Goal: Information Seeking & Learning: Check status

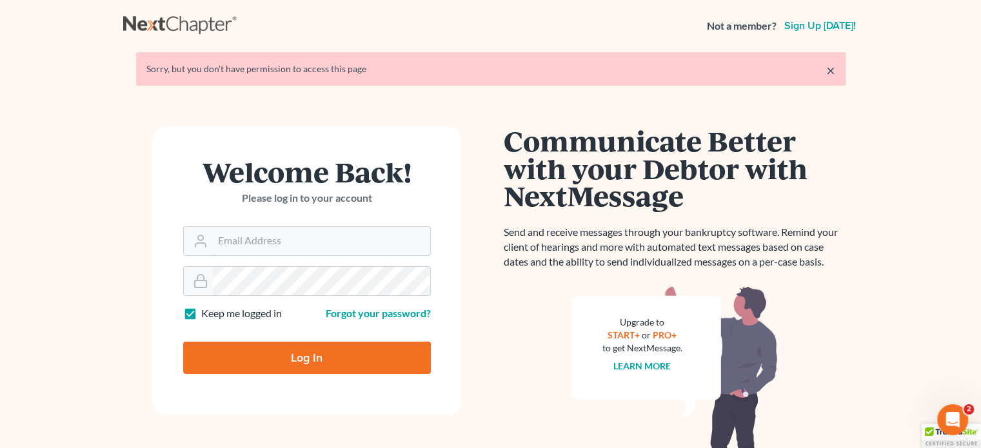
type input "[PERSON_NAME][EMAIL_ADDRESS][DOMAIN_NAME]"
click at [293, 348] on input "Log In" at bounding box center [307, 358] width 248 height 32
type input "Thinking..."
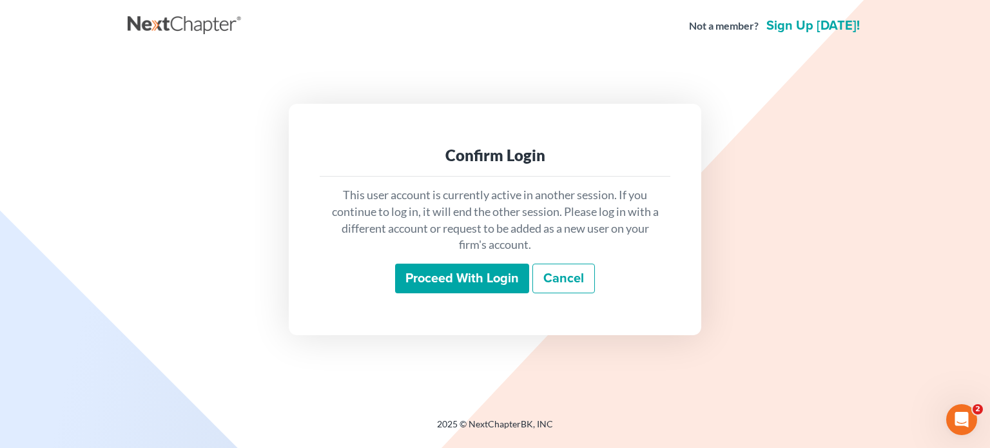
click at [457, 271] on input "Proceed with login" at bounding box center [462, 279] width 134 height 30
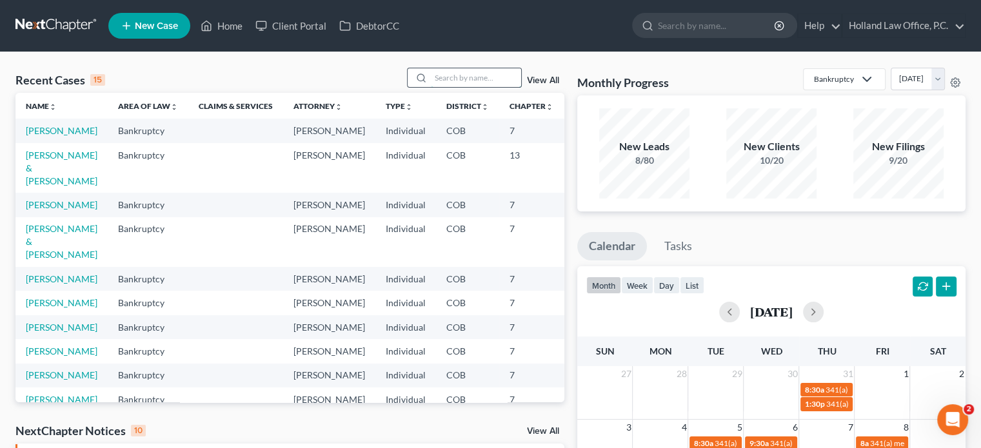
click at [446, 76] on input "search" at bounding box center [476, 77] width 90 height 19
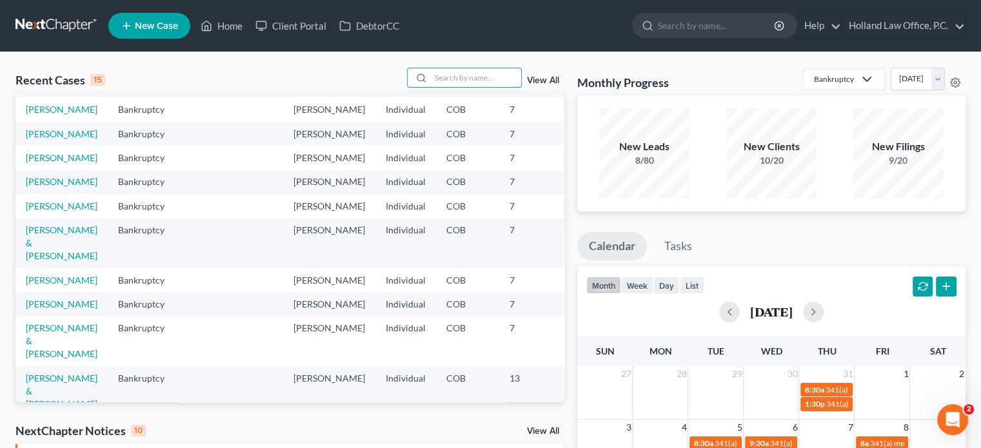
click at [540, 80] on link "View All" at bounding box center [543, 80] width 32 height 9
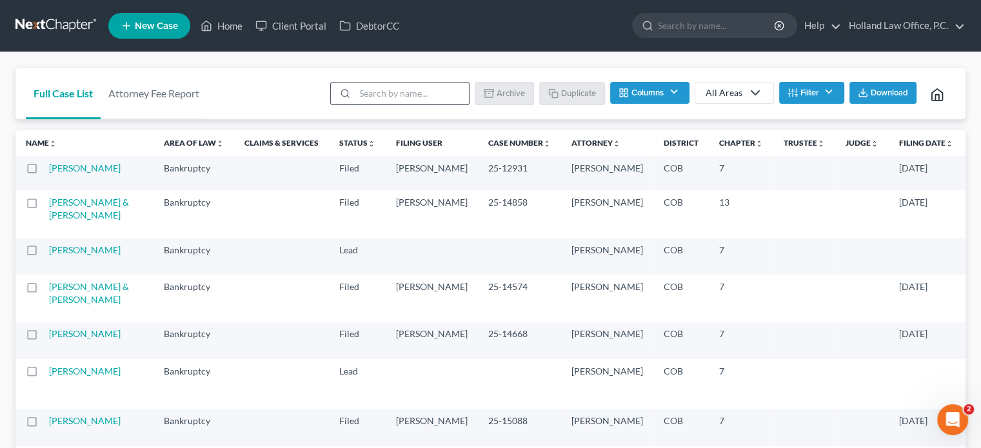
click at [388, 92] on input "search" at bounding box center [412, 94] width 114 height 22
click at [773, 181] on td at bounding box center [804, 173] width 62 height 34
click at [250, 93] on div "Full Case List Attorney Fee Report Batch Download Archive Un-archive Duplicate …" at bounding box center [490, 94] width 950 height 52
click at [488, 142] on link "Case Number unfold_more expand_more expand_less" at bounding box center [519, 143] width 63 height 10
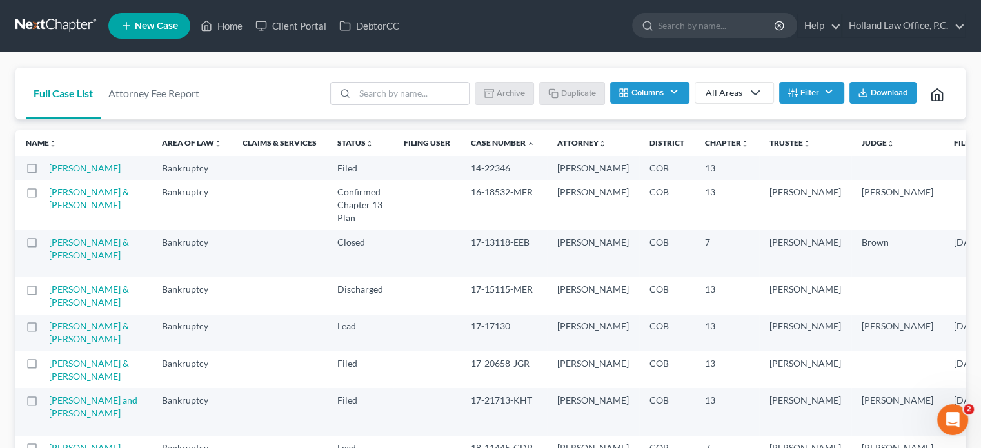
drag, startPoint x: 466, startPoint y: 141, endPoint x: 465, endPoint y: 128, distance: 13.0
click at [471, 141] on link "Case Number unfold_more expand_more expand_less" at bounding box center [503, 143] width 64 height 10
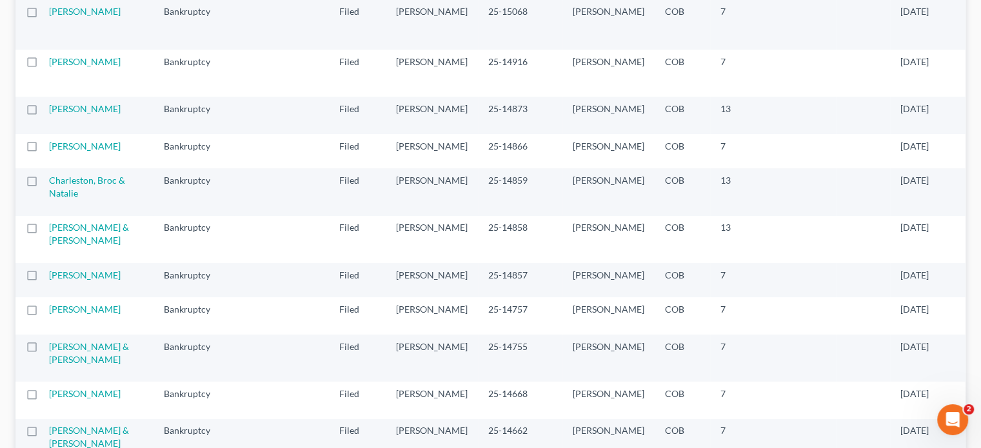
scroll to position [258, 0]
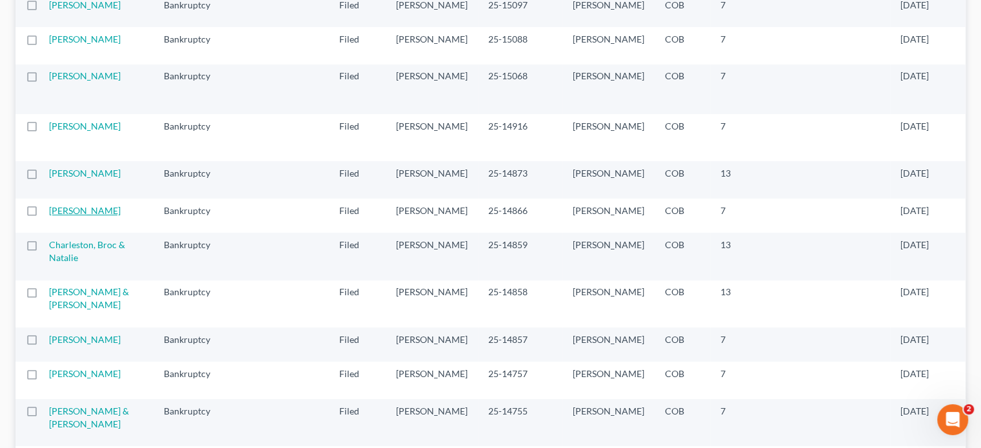
click at [70, 216] on link "[PERSON_NAME]" at bounding box center [85, 210] width 72 height 11
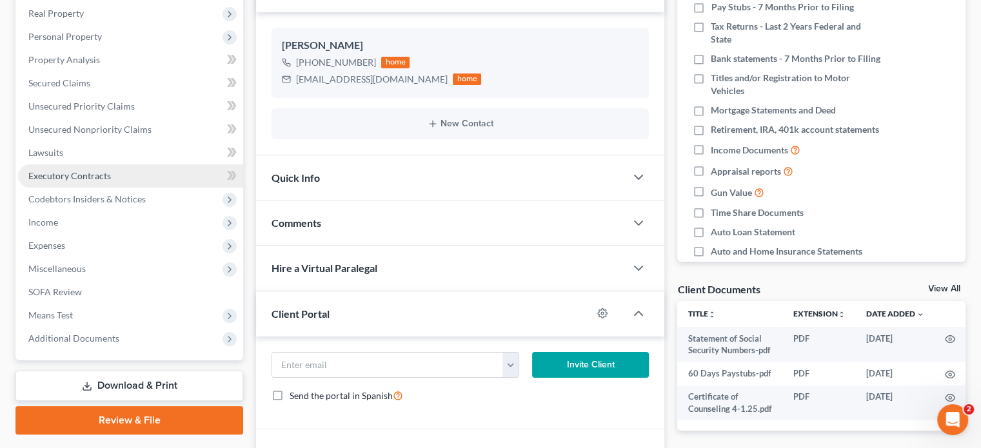
scroll to position [258, 0]
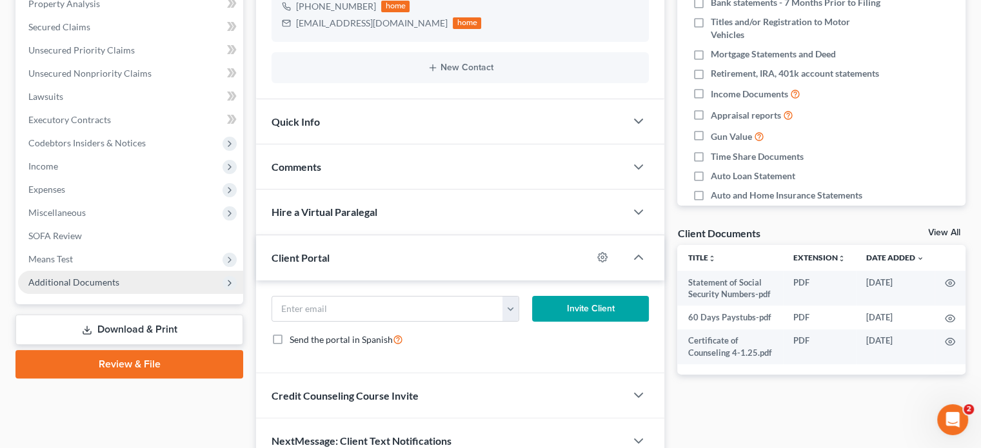
click at [60, 274] on span "Additional Documents" at bounding box center [130, 282] width 225 height 23
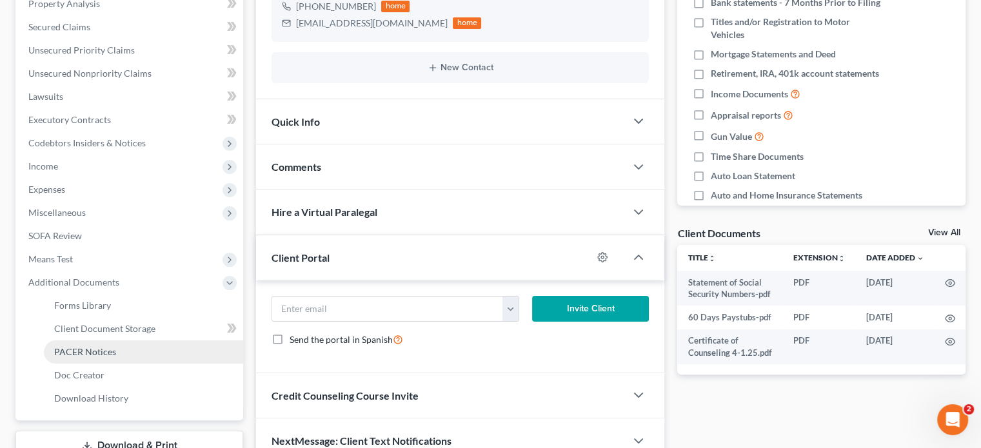
click at [70, 348] on span "PACER Notices" at bounding box center [85, 351] width 62 height 11
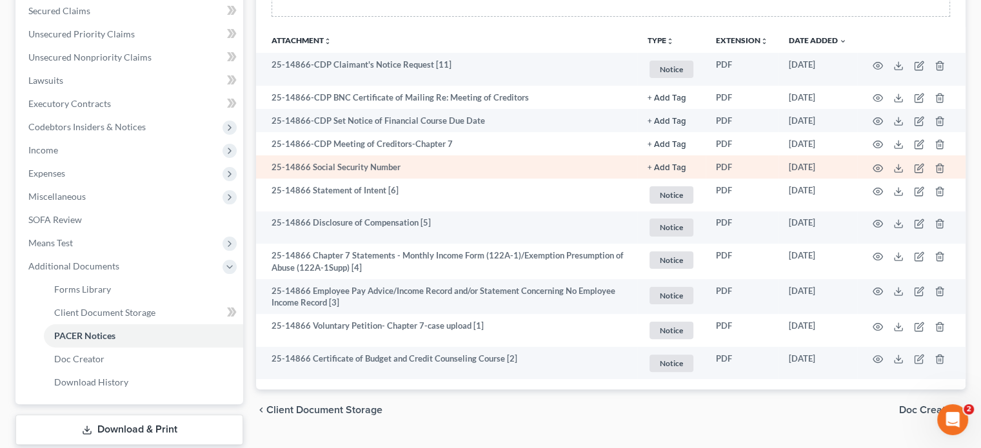
scroll to position [352, 0]
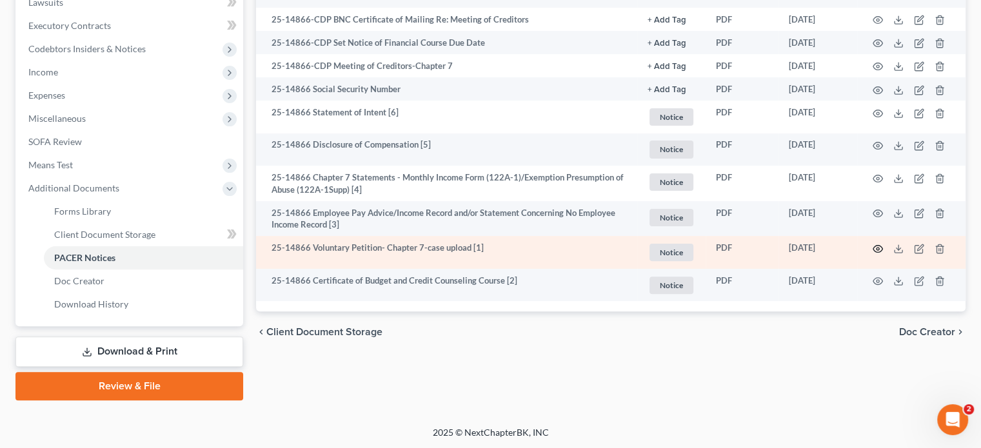
click at [879, 250] on circle "button" at bounding box center [877, 249] width 3 height 3
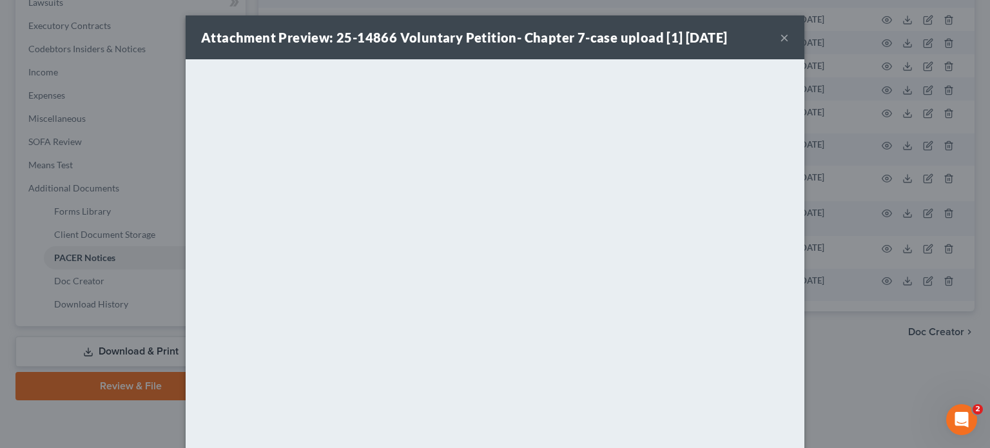
click at [780, 35] on button "×" at bounding box center [784, 37] width 9 height 15
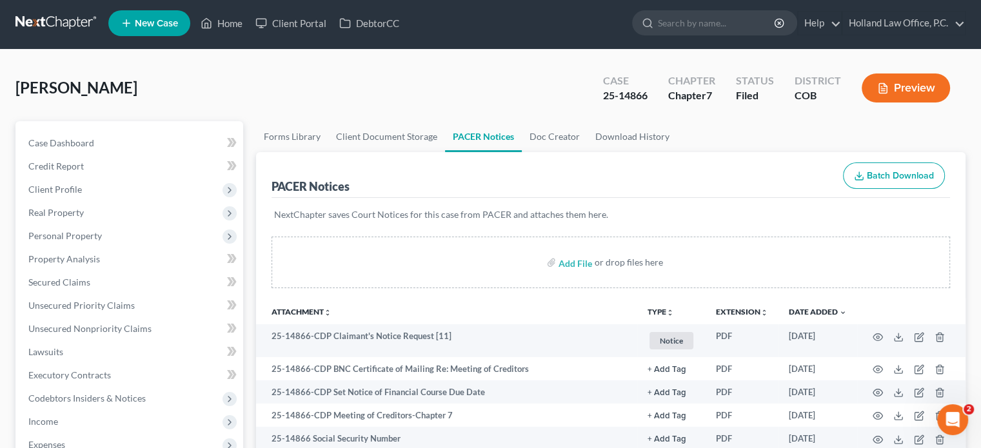
scroll to position [0, 0]
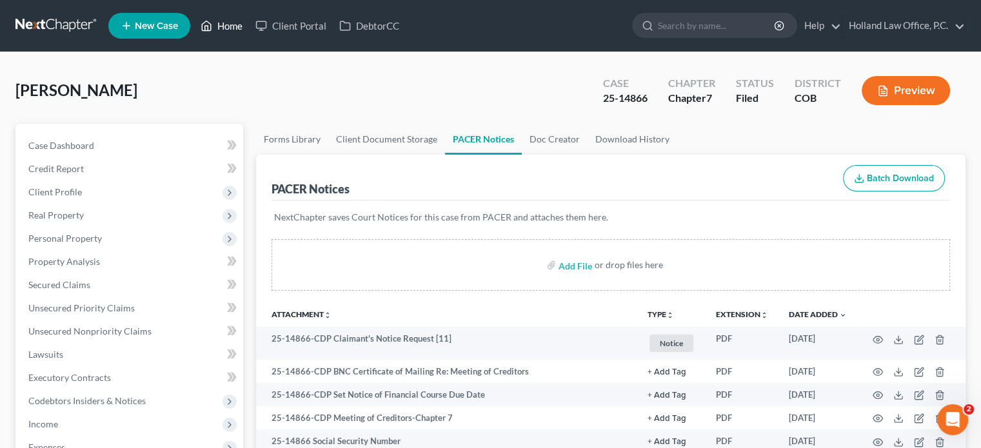
click at [226, 23] on link "Home" at bounding box center [221, 25] width 55 height 23
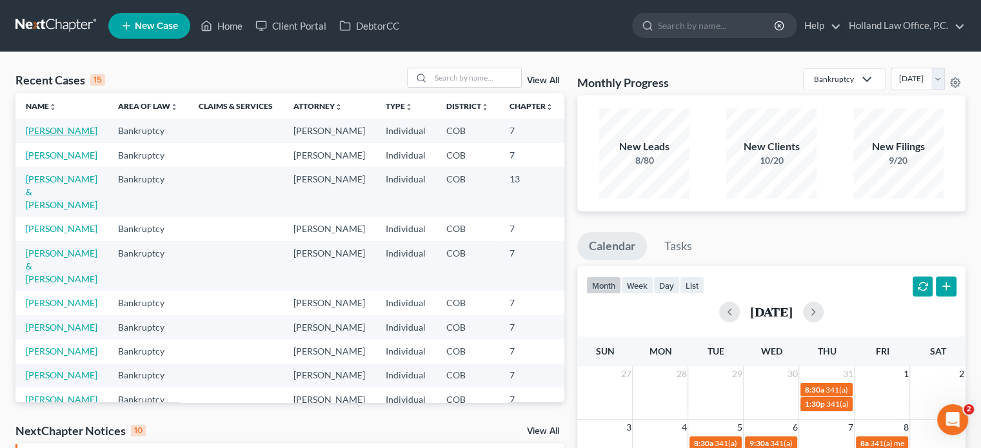
click at [46, 130] on link "[PERSON_NAME]" at bounding box center [62, 130] width 72 height 11
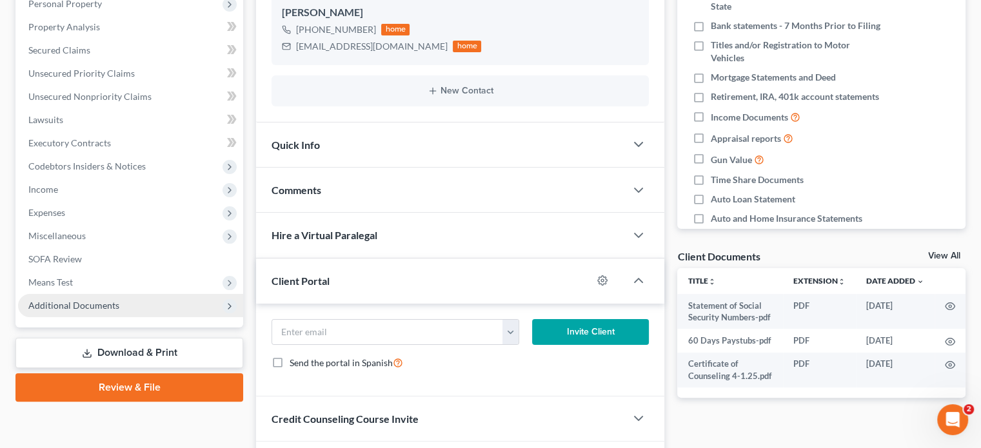
scroll to position [258, 0]
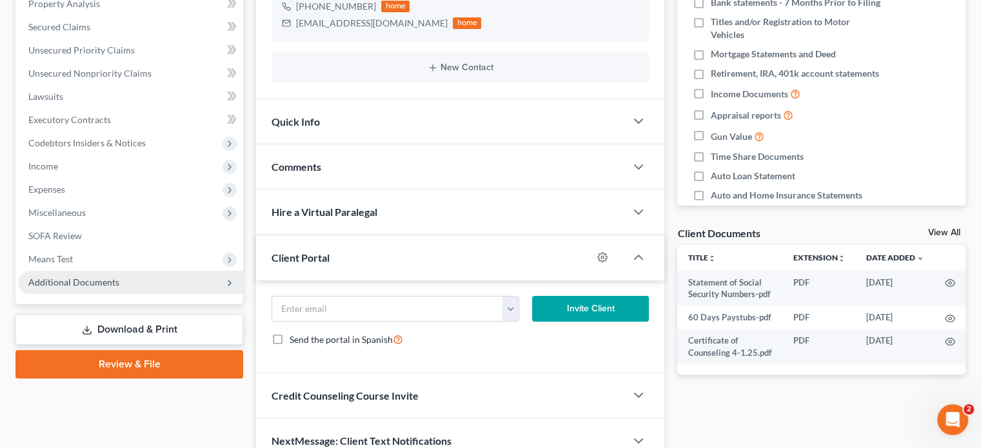
click at [70, 282] on span "Additional Documents" at bounding box center [73, 282] width 91 height 11
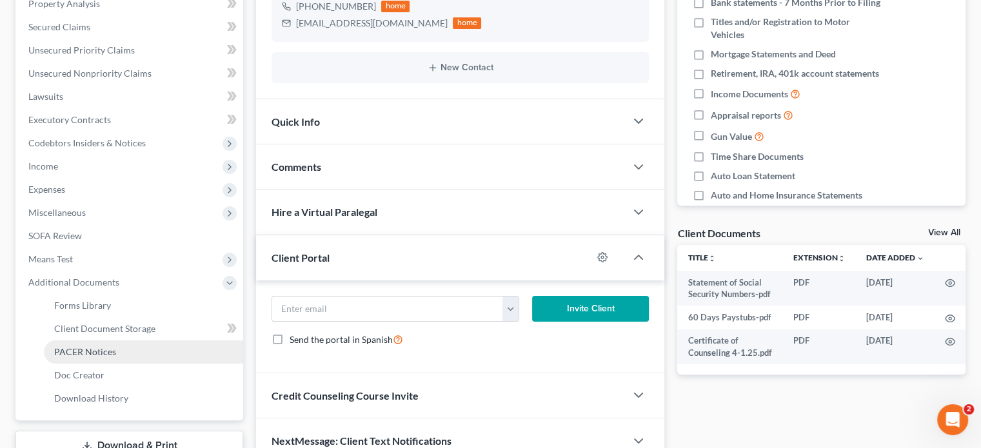
click at [81, 351] on span "PACER Notices" at bounding box center [85, 351] width 62 height 11
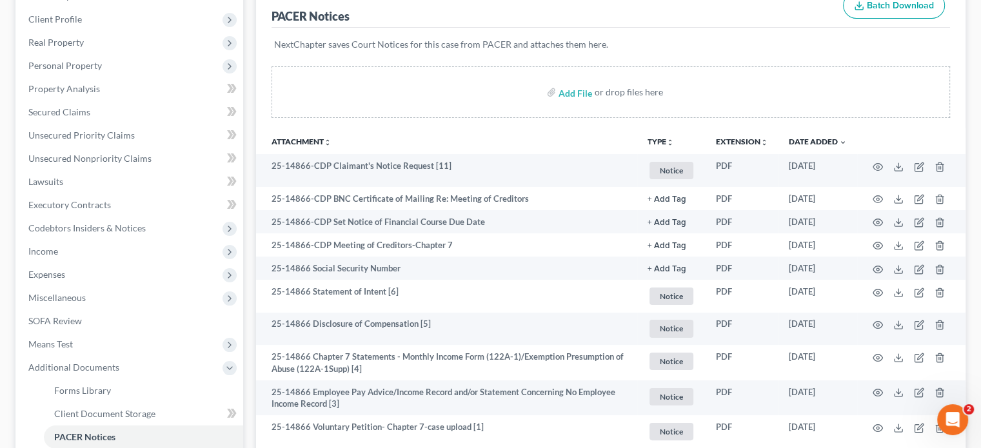
scroll to position [193, 0]
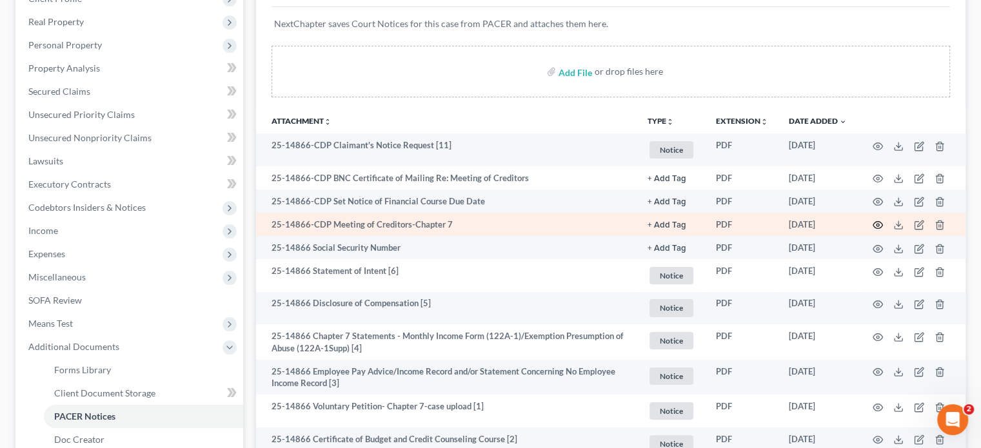
click at [877, 222] on icon "button" at bounding box center [877, 225] width 10 height 10
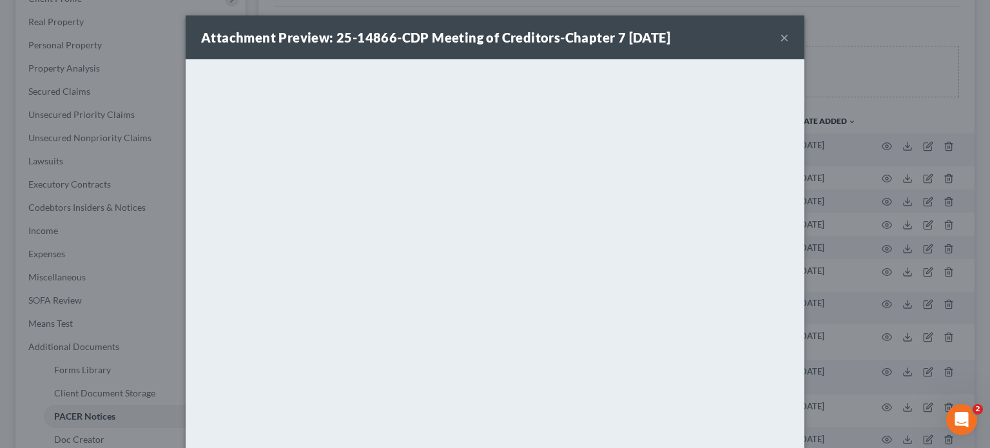
click at [780, 39] on button "×" at bounding box center [784, 37] width 9 height 15
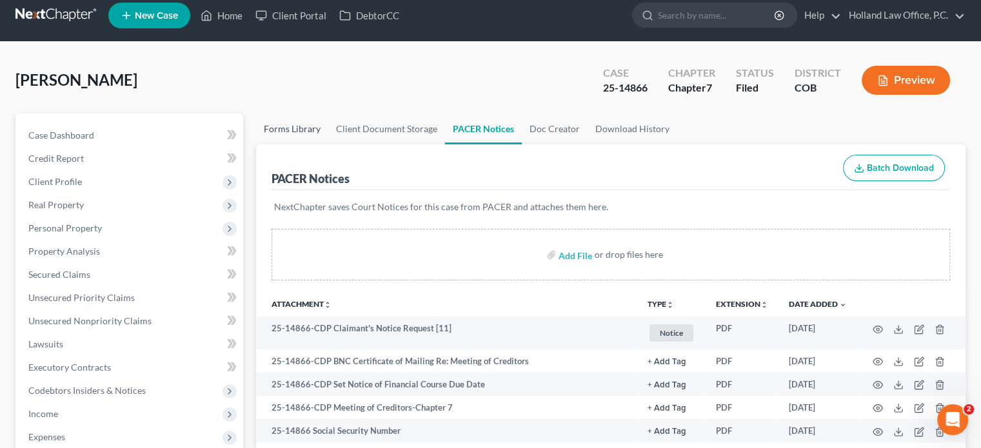
scroll to position [0, 0]
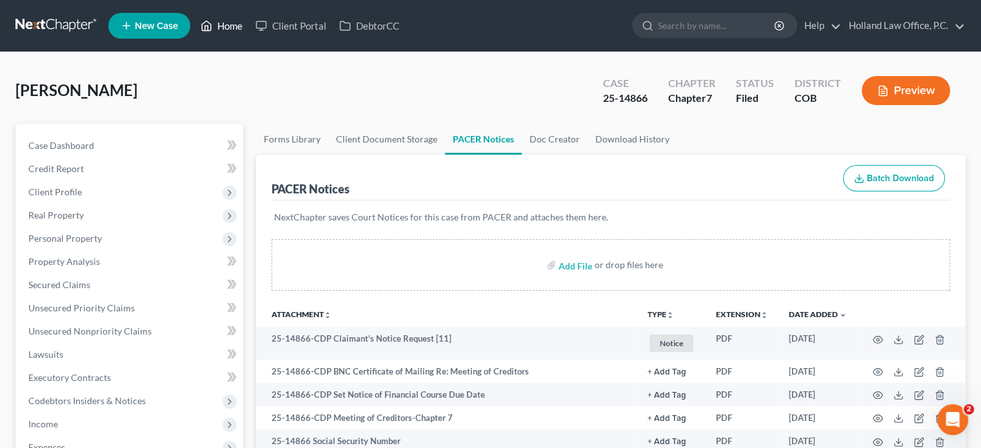
click at [223, 23] on link "Home" at bounding box center [221, 25] width 55 height 23
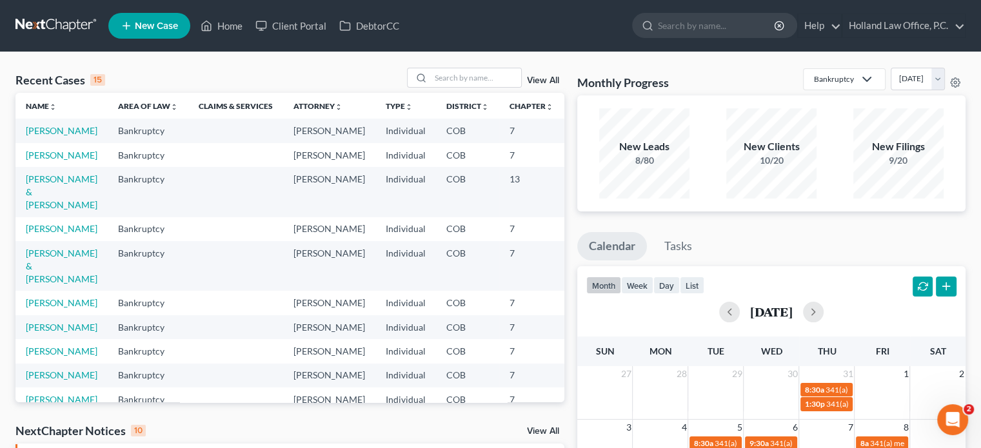
click at [544, 80] on link "View All" at bounding box center [543, 80] width 32 height 9
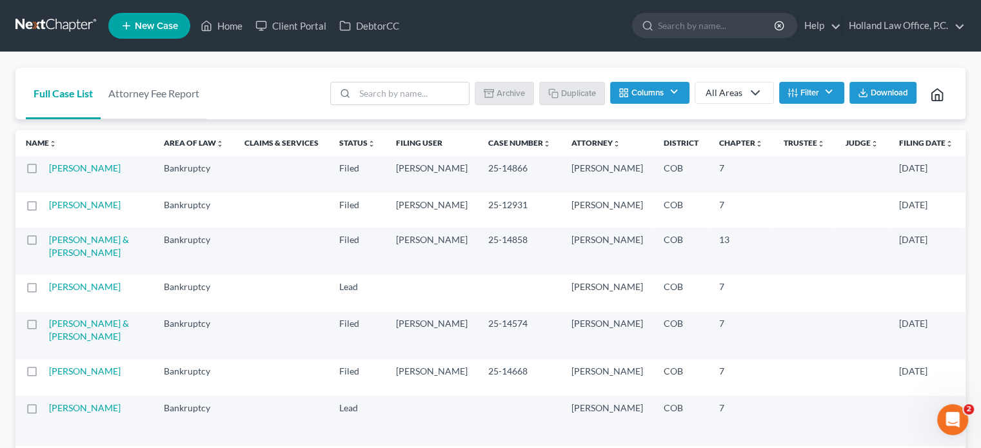
click at [478, 150] on th "Case Number unfold_more expand_more expand_less" at bounding box center [519, 143] width 83 height 26
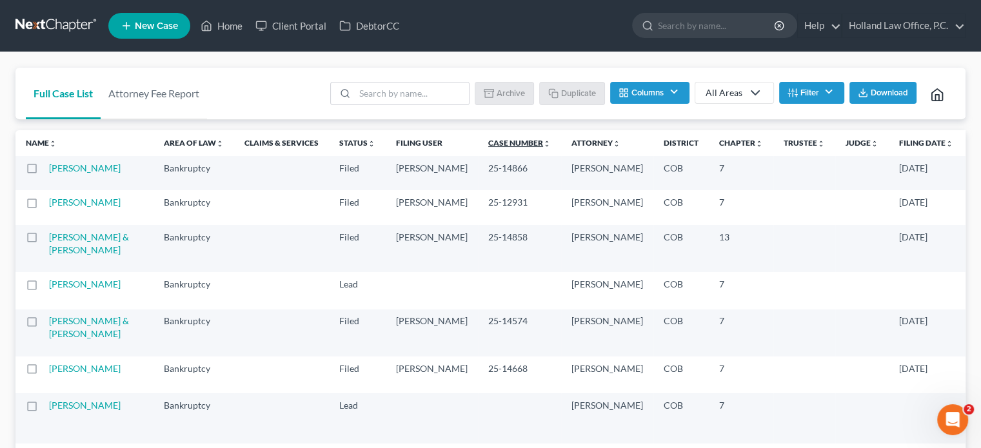
click at [488, 142] on link "Case Number unfold_more expand_more expand_less" at bounding box center [519, 143] width 63 height 10
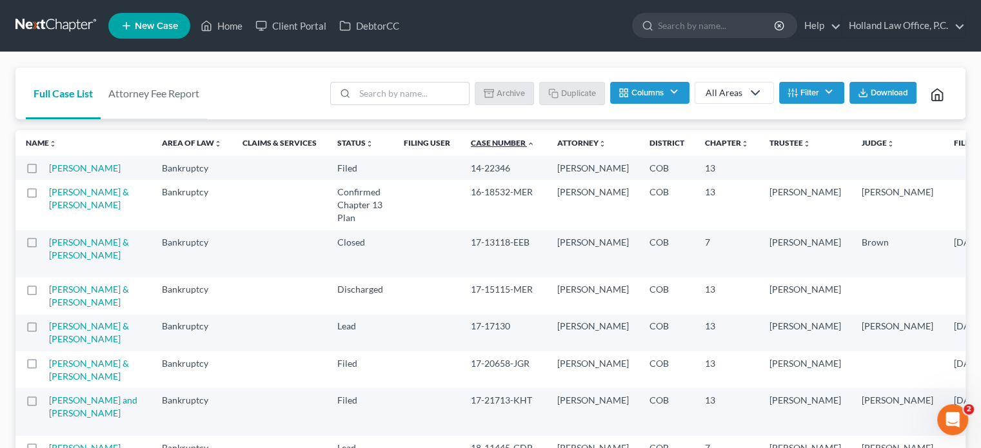
click at [471, 141] on link "Case Number unfold_more expand_more expand_less" at bounding box center [503, 143] width 64 height 10
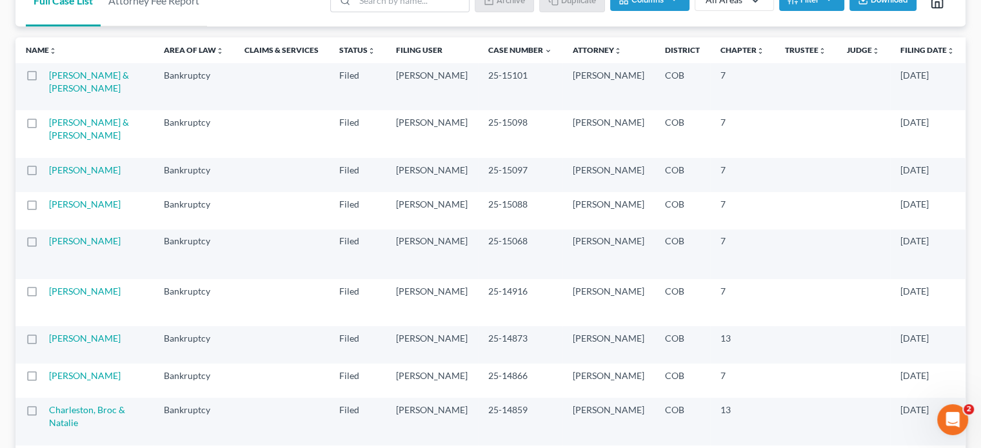
scroll to position [64, 0]
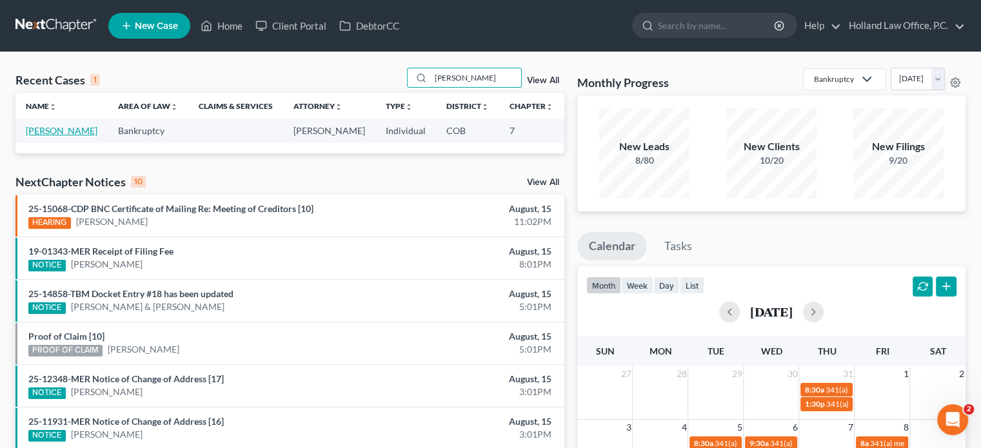
type input "[PERSON_NAME]"
click at [49, 131] on link "[PERSON_NAME]" at bounding box center [62, 130] width 72 height 11
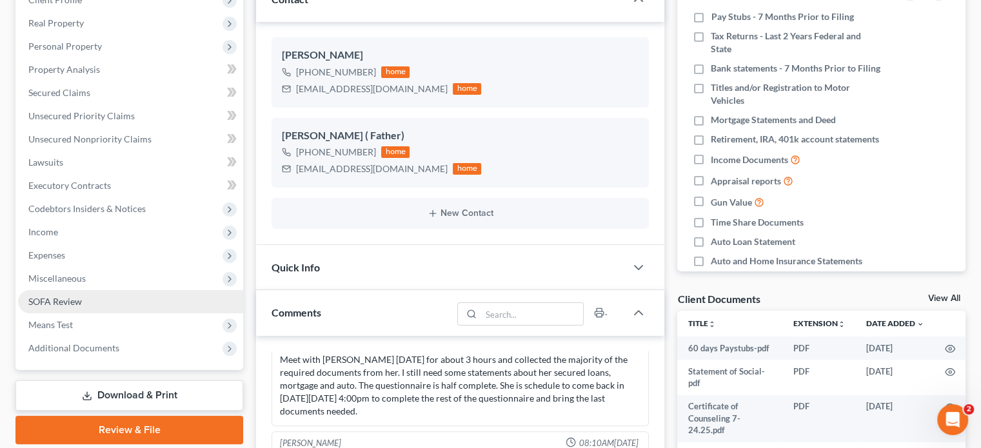
scroll to position [193, 0]
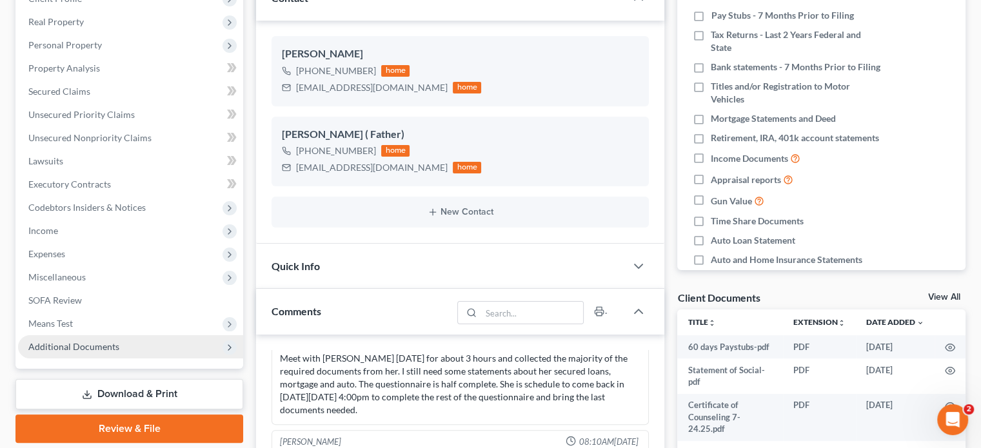
click at [72, 350] on span "Additional Documents" at bounding box center [73, 346] width 91 height 11
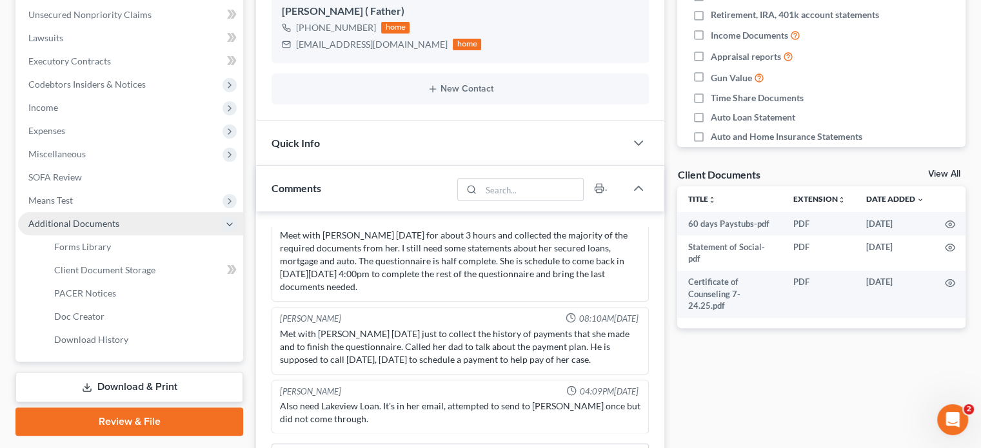
scroll to position [322, 0]
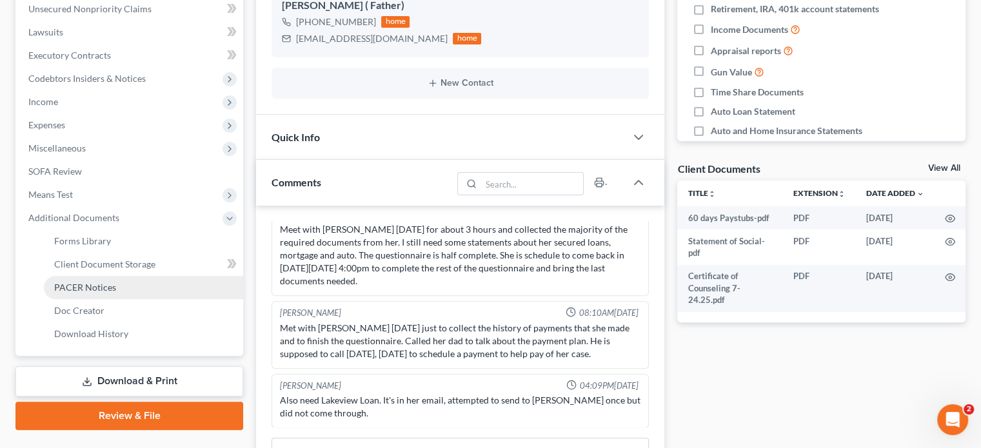
click at [80, 283] on span "PACER Notices" at bounding box center [85, 287] width 62 height 11
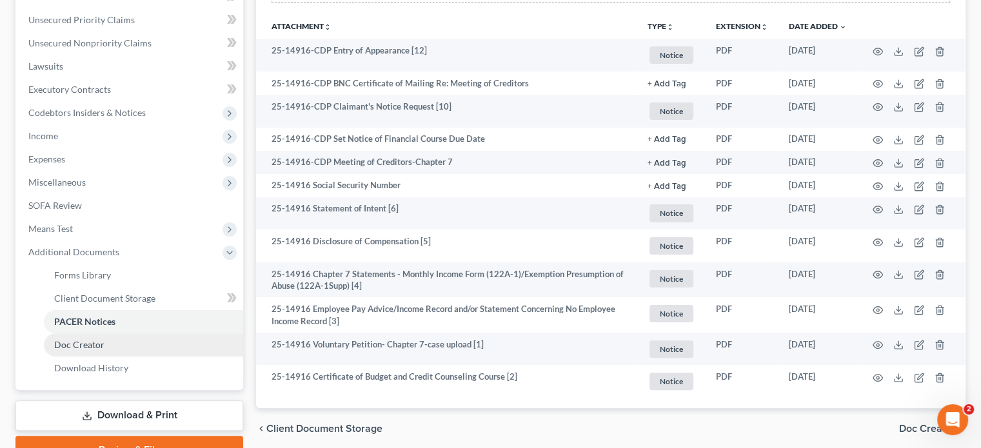
scroll to position [288, 0]
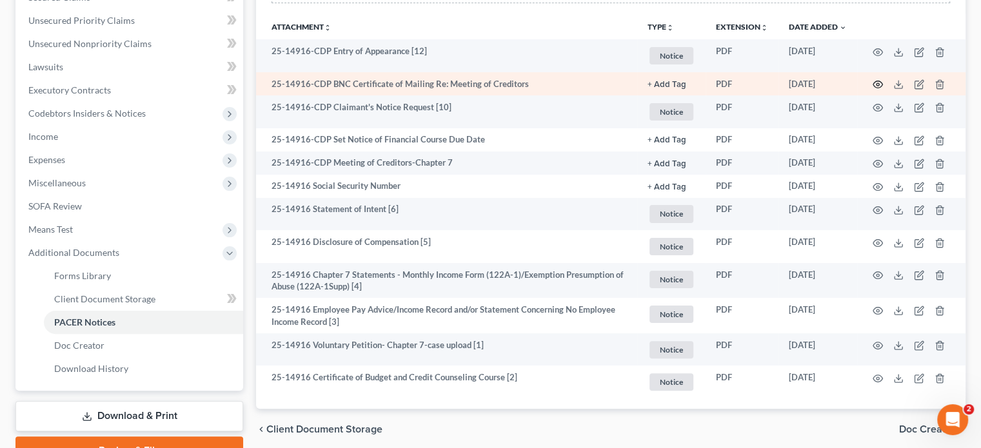
click at [876, 85] on icon "button" at bounding box center [877, 84] width 10 height 10
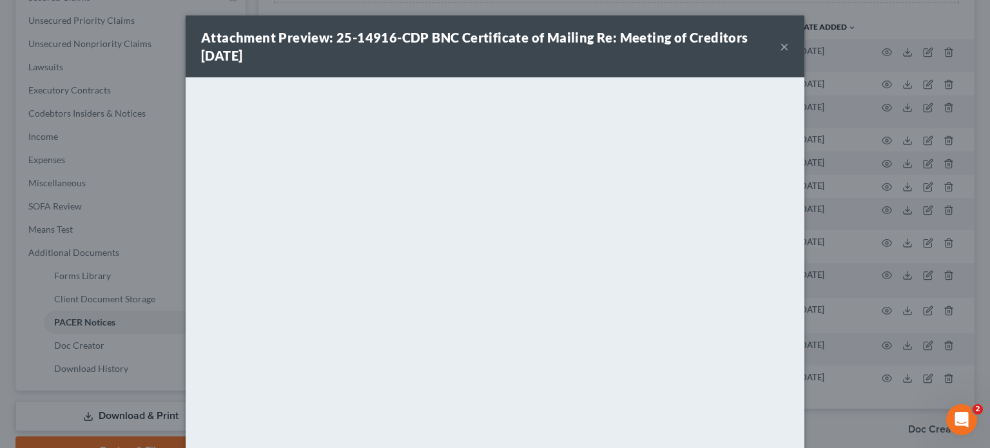
click at [780, 48] on button "×" at bounding box center [784, 46] width 9 height 15
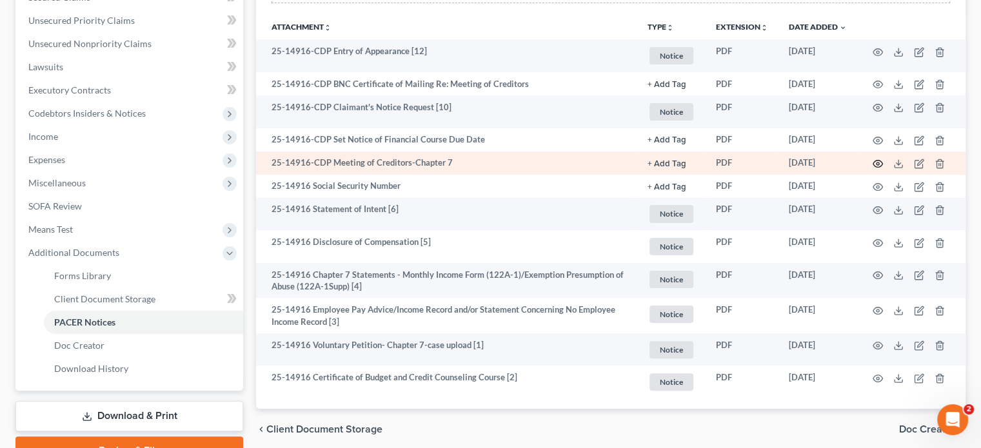
click at [880, 162] on icon "button" at bounding box center [877, 164] width 10 height 10
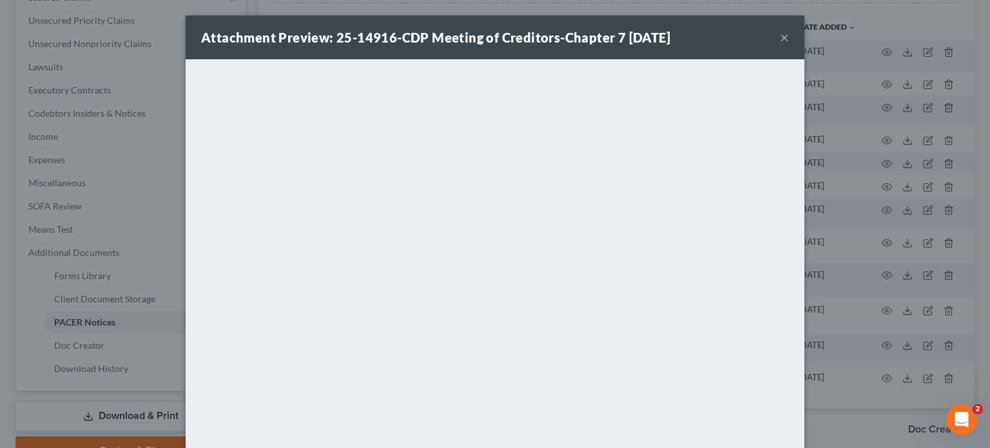
click at [780, 38] on button "×" at bounding box center [784, 37] width 9 height 15
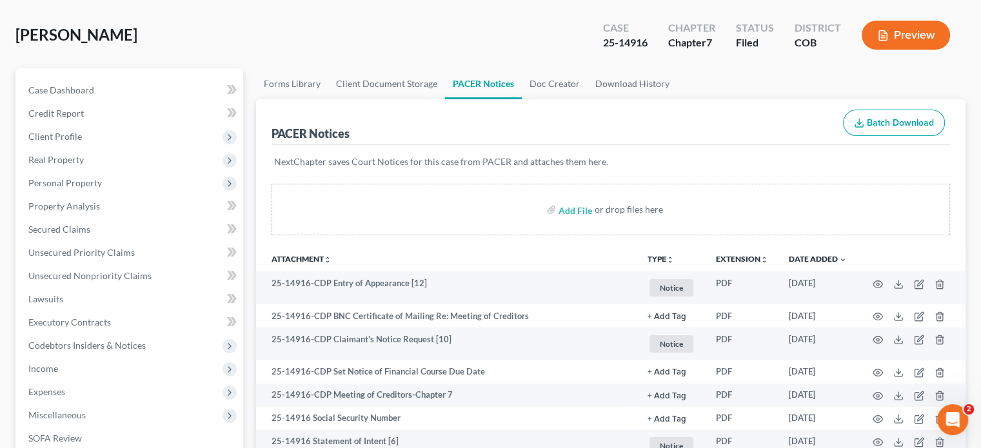
scroll to position [0, 0]
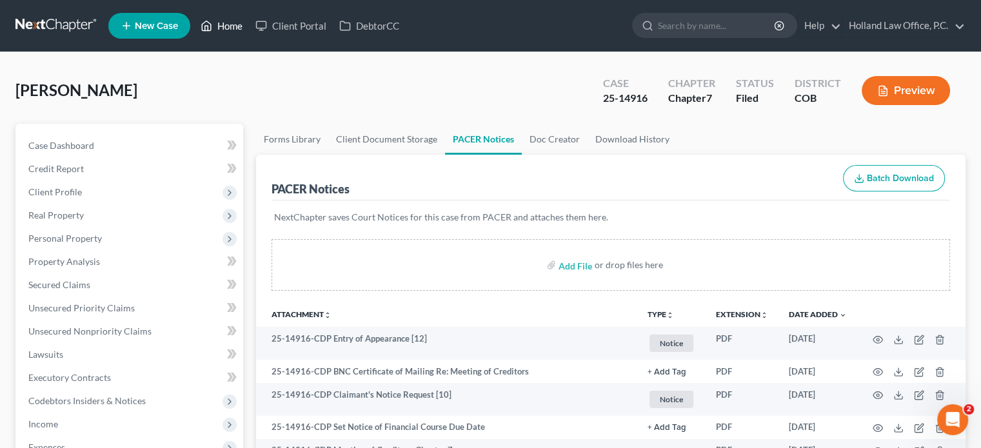
click at [232, 30] on link "Home" at bounding box center [221, 25] width 55 height 23
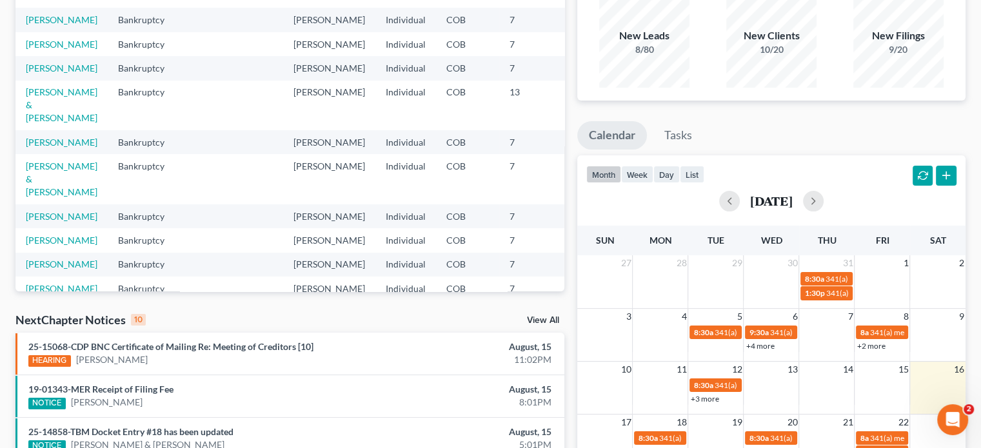
scroll to position [129, 0]
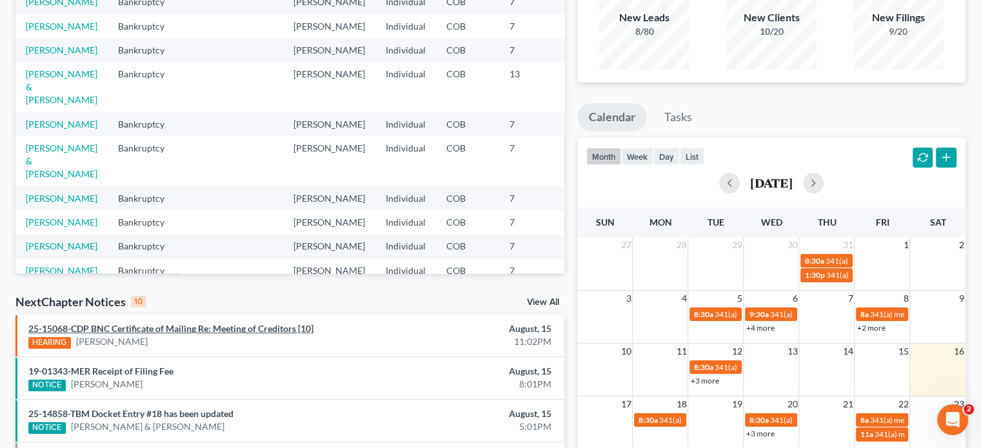
click at [148, 326] on link "25-15068-CDP BNC Certificate of Mailing Re: Meeting of Creditors [10]" at bounding box center [170, 328] width 285 height 11
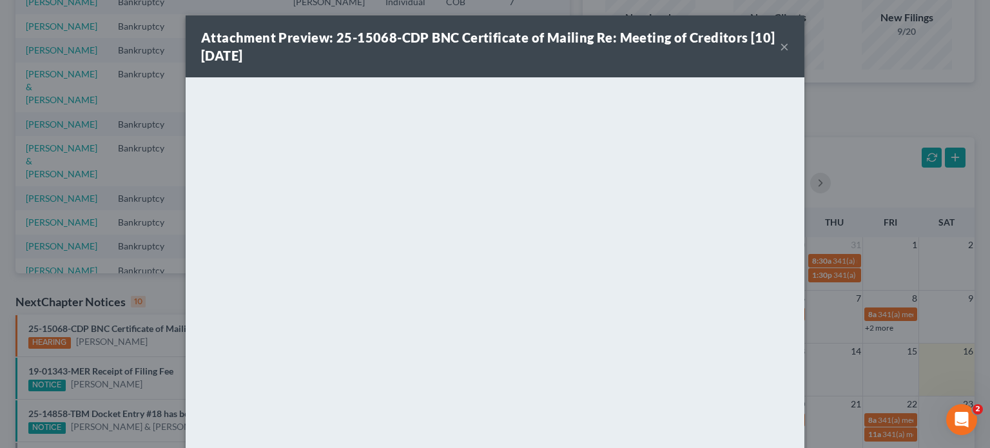
click at [780, 44] on button "×" at bounding box center [784, 46] width 9 height 15
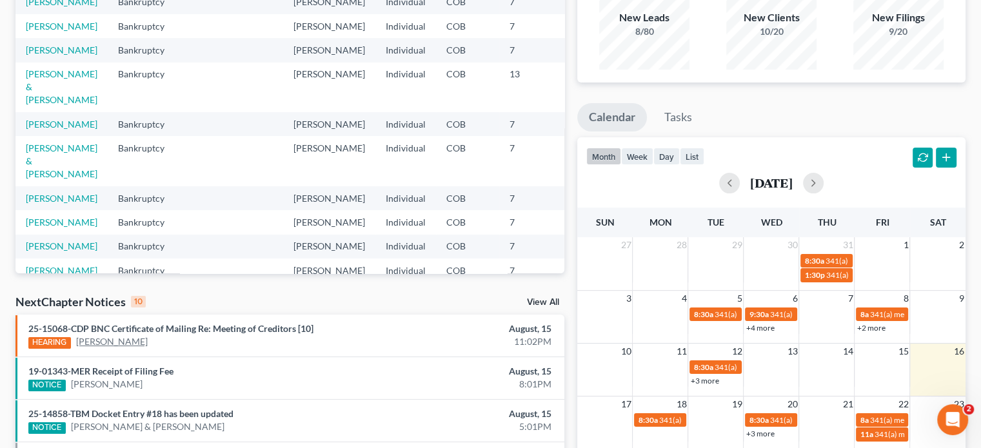
click at [116, 346] on link "[PERSON_NAME]" at bounding box center [112, 341] width 72 height 13
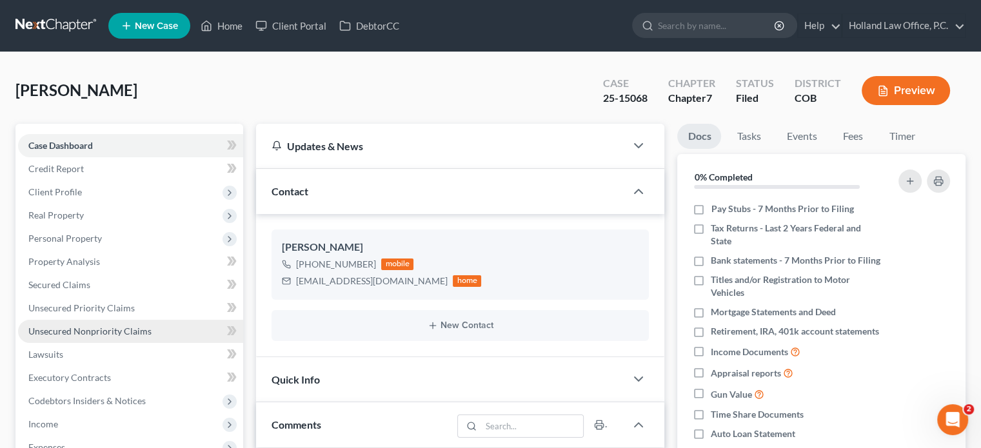
scroll to position [258, 0]
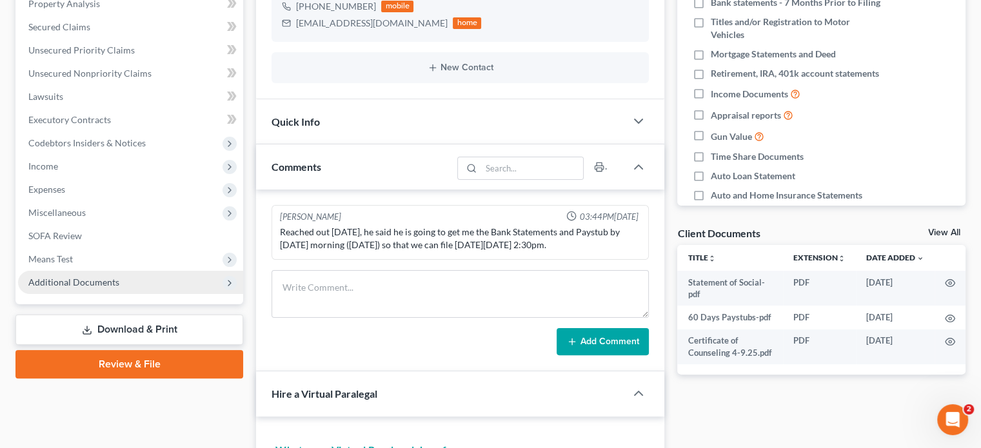
click at [85, 282] on span "Additional Documents" at bounding box center [73, 282] width 91 height 11
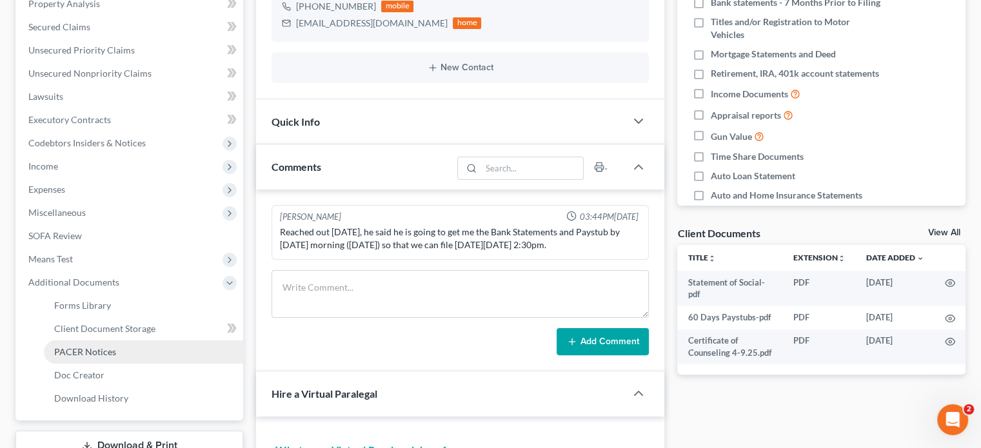
click at [79, 350] on span "PACER Notices" at bounding box center [85, 351] width 62 height 11
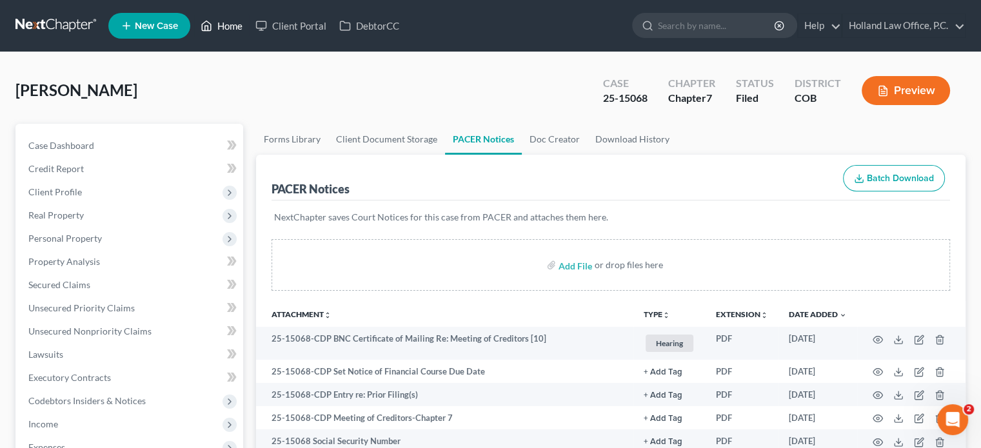
click at [235, 21] on link "Home" at bounding box center [221, 25] width 55 height 23
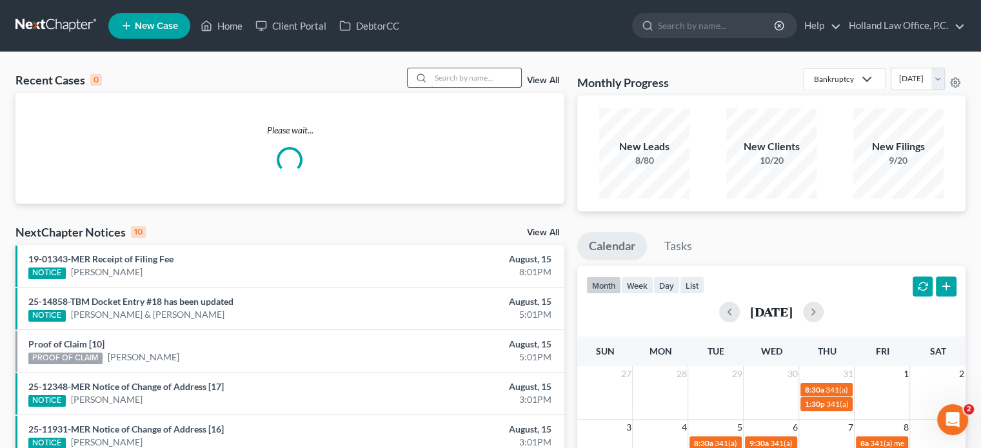
click at [471, 74] on input "search" at bounding box center [476, 77] width 90 height 19
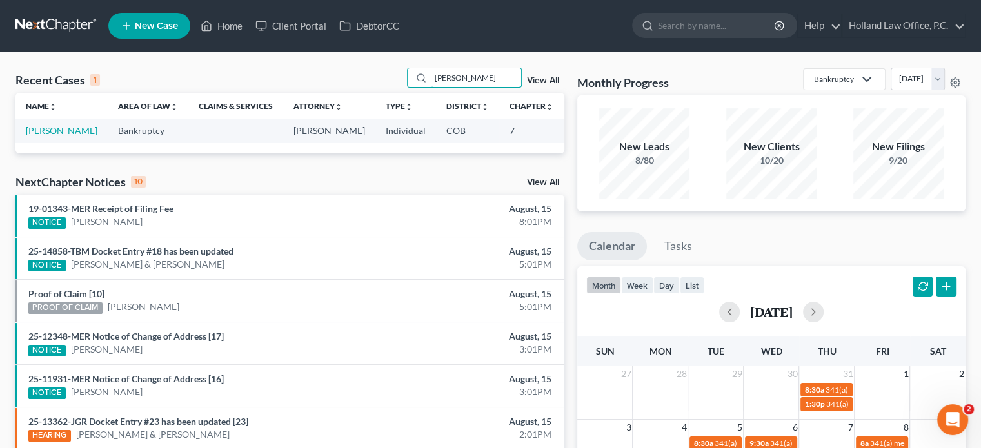
type input "[PERSON_NAME]"
click at [46, 131] on link "[PERSON_NAME]" at bounding box center [62, 130] width 72 height 11
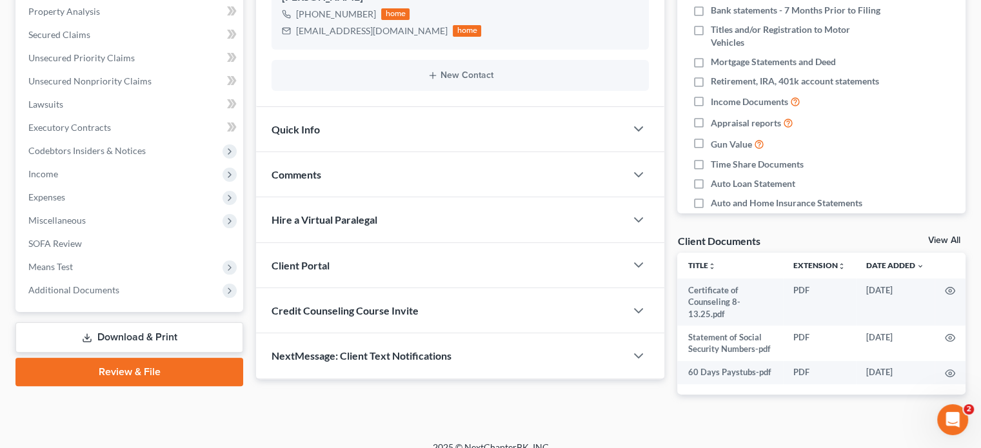
scroll to position [266, 0]
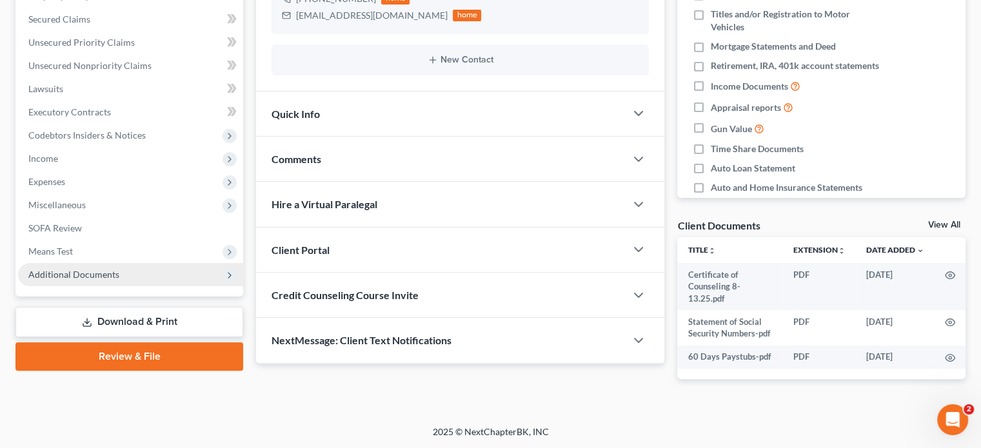
click at [88, 275] on span "Additional Documents" at bounding box center [73, 274] width 91 height 11
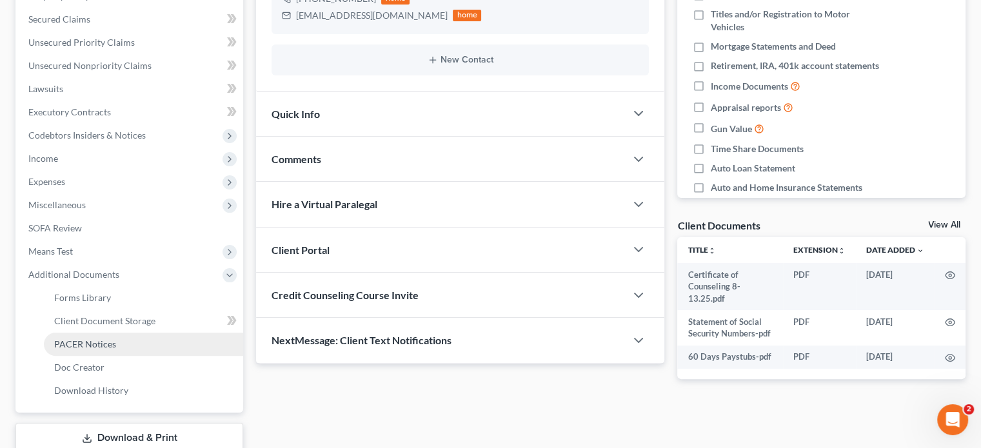
click at [72, 340] on span "PACER Notices" at bounding box center [85, 344] width 62 height 11
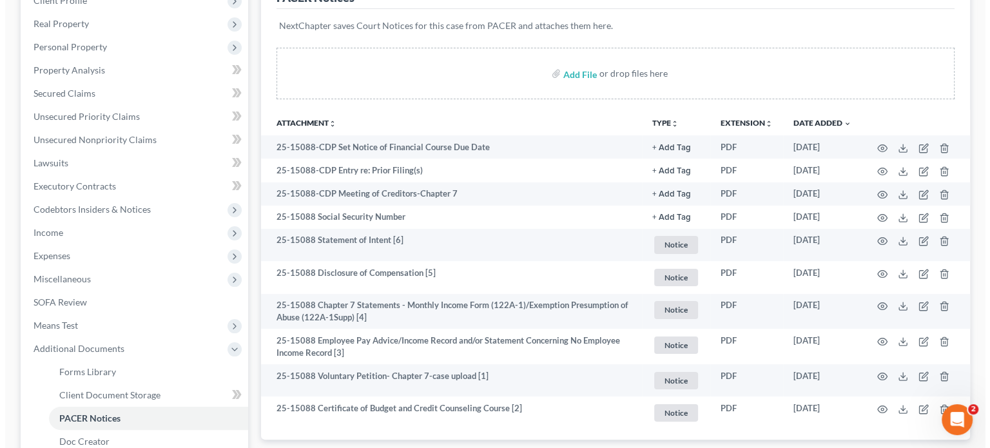
scroll to position [193, 0]
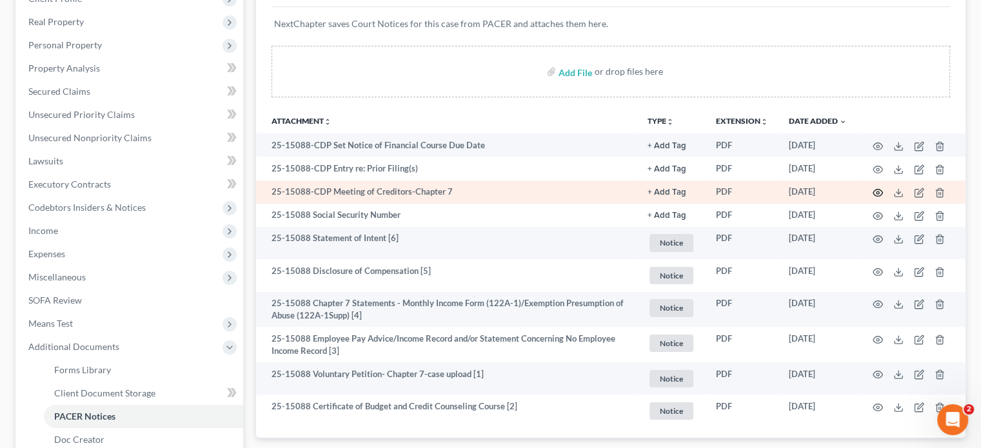
click at [878, 190] on icon "button" at bounding box center [877, 193] width 10 height 10
